Goal: Information Seeking & Learning: Find specific fact

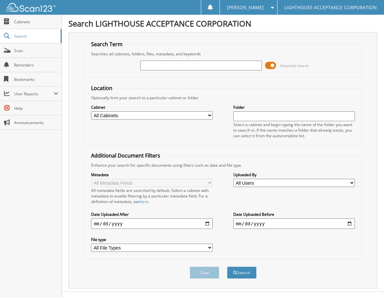
click at [172, 65] on input "text" at bounding box center [200, 66] width 121 height 10
type input "9139"
click at [227, 267] on button "Search" at bounding box center [241, 273] width 29 height 12
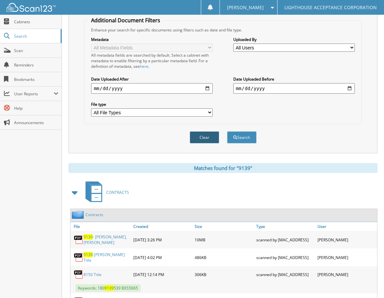
scroll to position [259, 0]
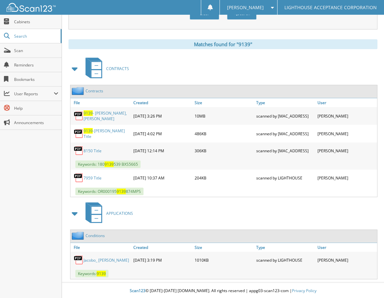
click at [109, 114] on link "9139 - [PERSON_NAME], [PERSON_NAME]" at bounding box center [106, 115] width 46 height 11
click at [107, 133] on link "9139 -[PERSON_NAME] Title" at bounding box center [106, 133] width 46 height 11
